Goal: Task Accomplishment & Management: Manage account settings

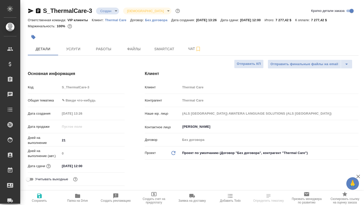
select select "RU"
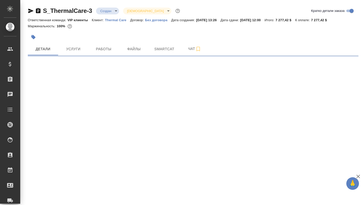
select select "RU"
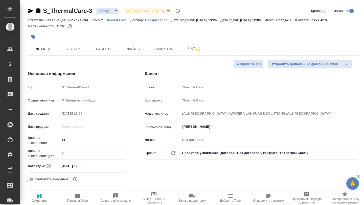
type textarea "x"
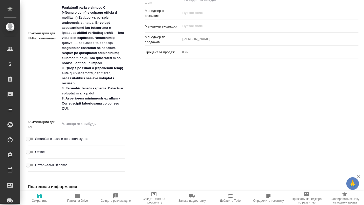
scroll to position [337, 0]
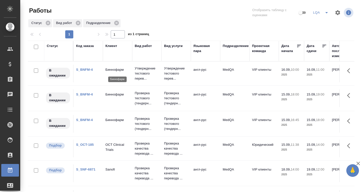
click at [112, 72] on p "Биннофарм" at bounding box center [117, 69] width 24 height 5
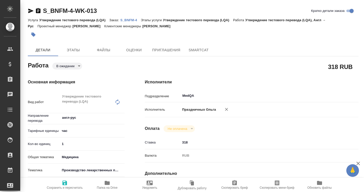
type textarea "x"
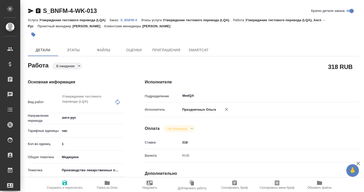
type textarea "x"
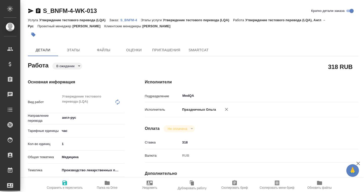
type textarea "x"
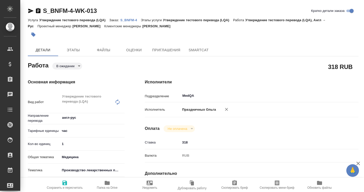
type textarea "x"
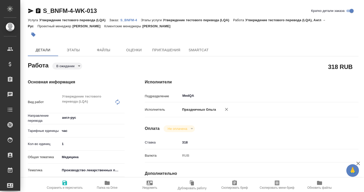
type textarea "x"
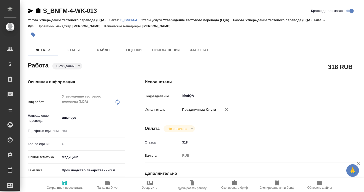
type textarea "x"
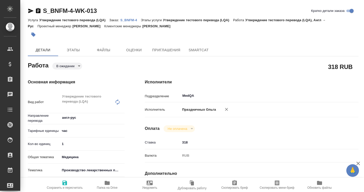
type textarea "x"
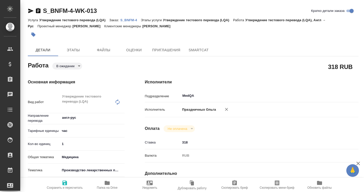
type textarea "x"
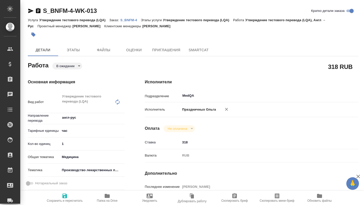
type textarea "x"
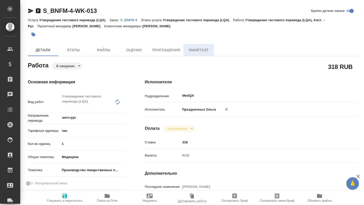
click at [189, 54] on button "SmartCat" at bounding box center [199, 50] width 30 height 12
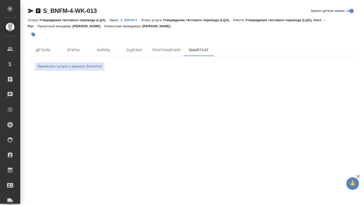
click at [134, 20] on p "S_BNFM-4" at bounding box center [130, 20] width 20 height 4
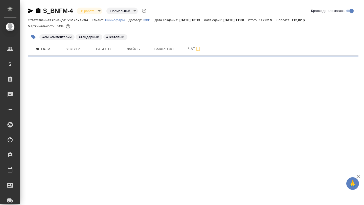
select select "RU"
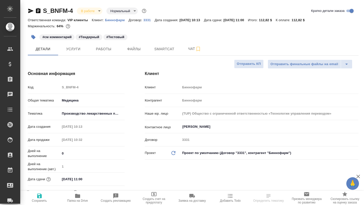
type textarea "x"
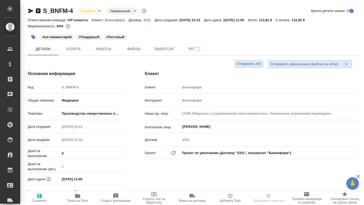
type textarea "x"
select select "RU"
type textarea "x"
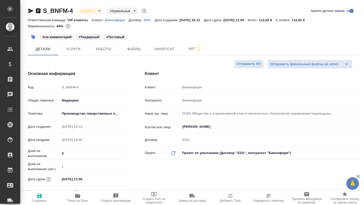
type textarea "x"
click at [161, 50] on span "Smartcat" at bounding box center [164, 49] width 24 height 6
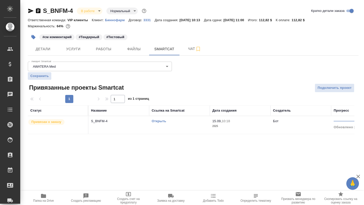
click at [159, 121] on link "Открыть" at bounding box center [159, 121] width 14 height 4
click at [46, 51] on span "Детали" at bounding box center [43, 49] width 24 height 6
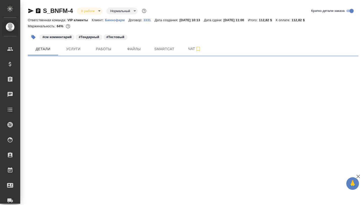
select select "RU"
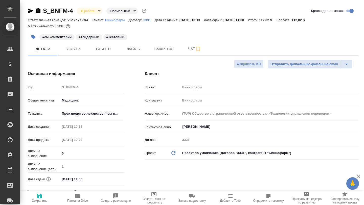
type textarea "x"
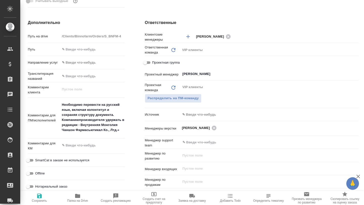
scroll to position [194, 0]
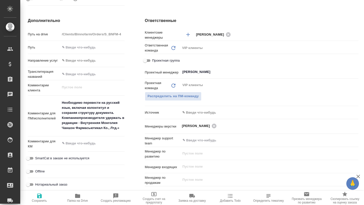
type textarea "x"
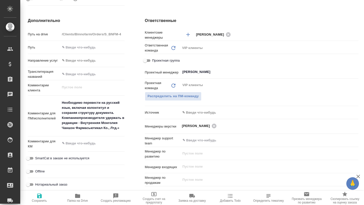
type textarea "x"
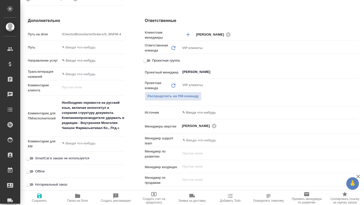
type textarea "x"
click at [76, 198] on icon "button" at bounding box center [77, 196] width 5 height 4
type textarea "x"
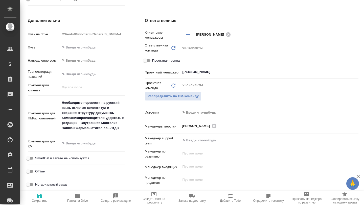
type textarea "x"
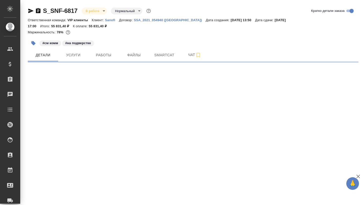
select select "RU"
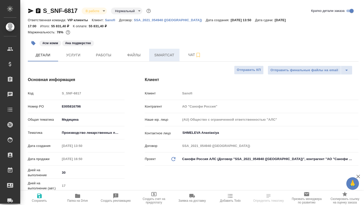
type textarea "x"
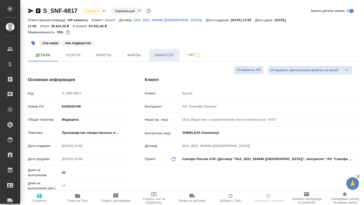
type textarea "x"
type input "[PERSON_NAME]"
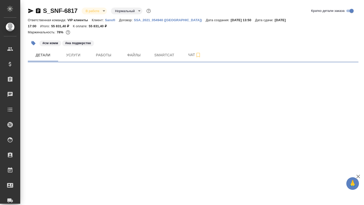
select select "RU"
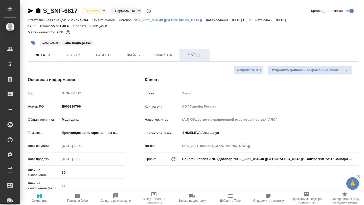
click at [186, 57] on span "Чат" at bounding box center [195, 55] width 24 height 6
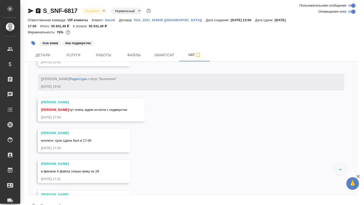
scroll to position [4351, 0]
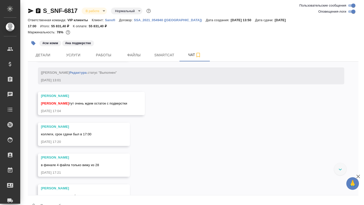
click at [78, 50] on link "[URL][DOMAIN_NAME]" at bounding box center [59, 48] width 37 height 4
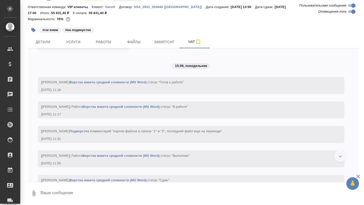
scroll to position [4173, 0]
